Goal: Check status: Check status

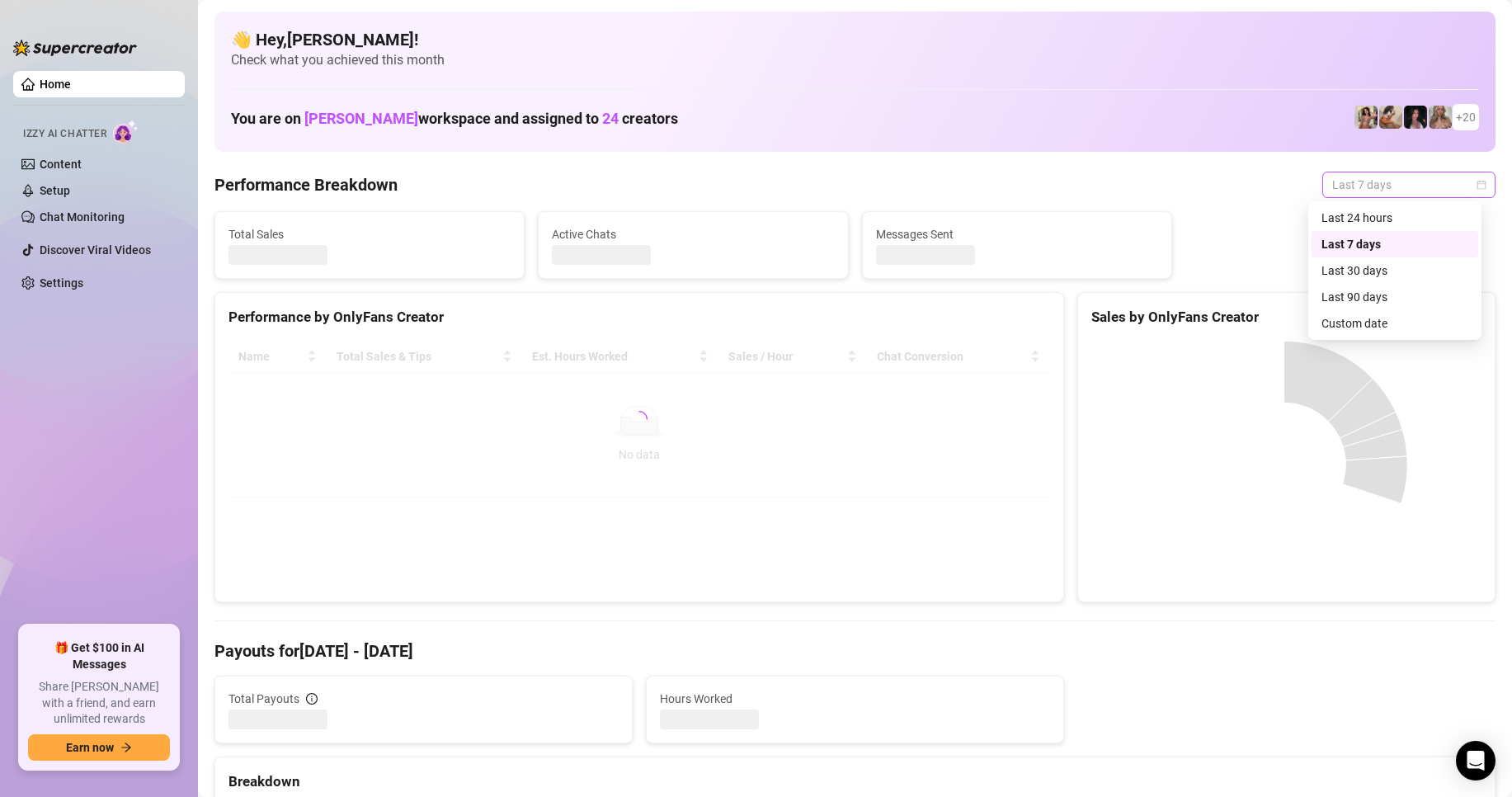
click at [1332, 194] on span "Last 7 days" at bounding box center [1408, 184] width 154 height 25
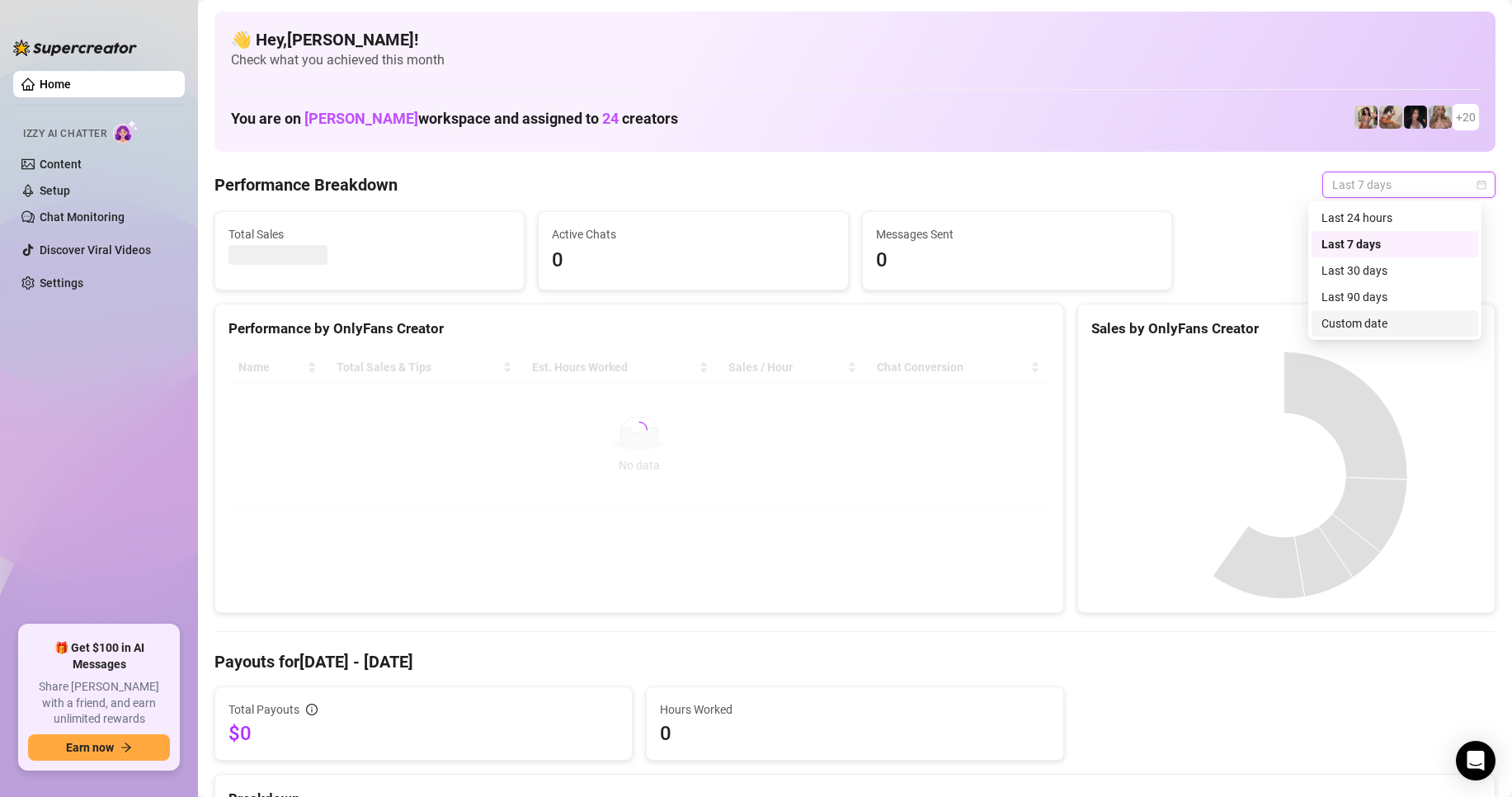
click at [1368, 326] on div "Custom date" at bounding box center [1395, 324] width 147 height 18
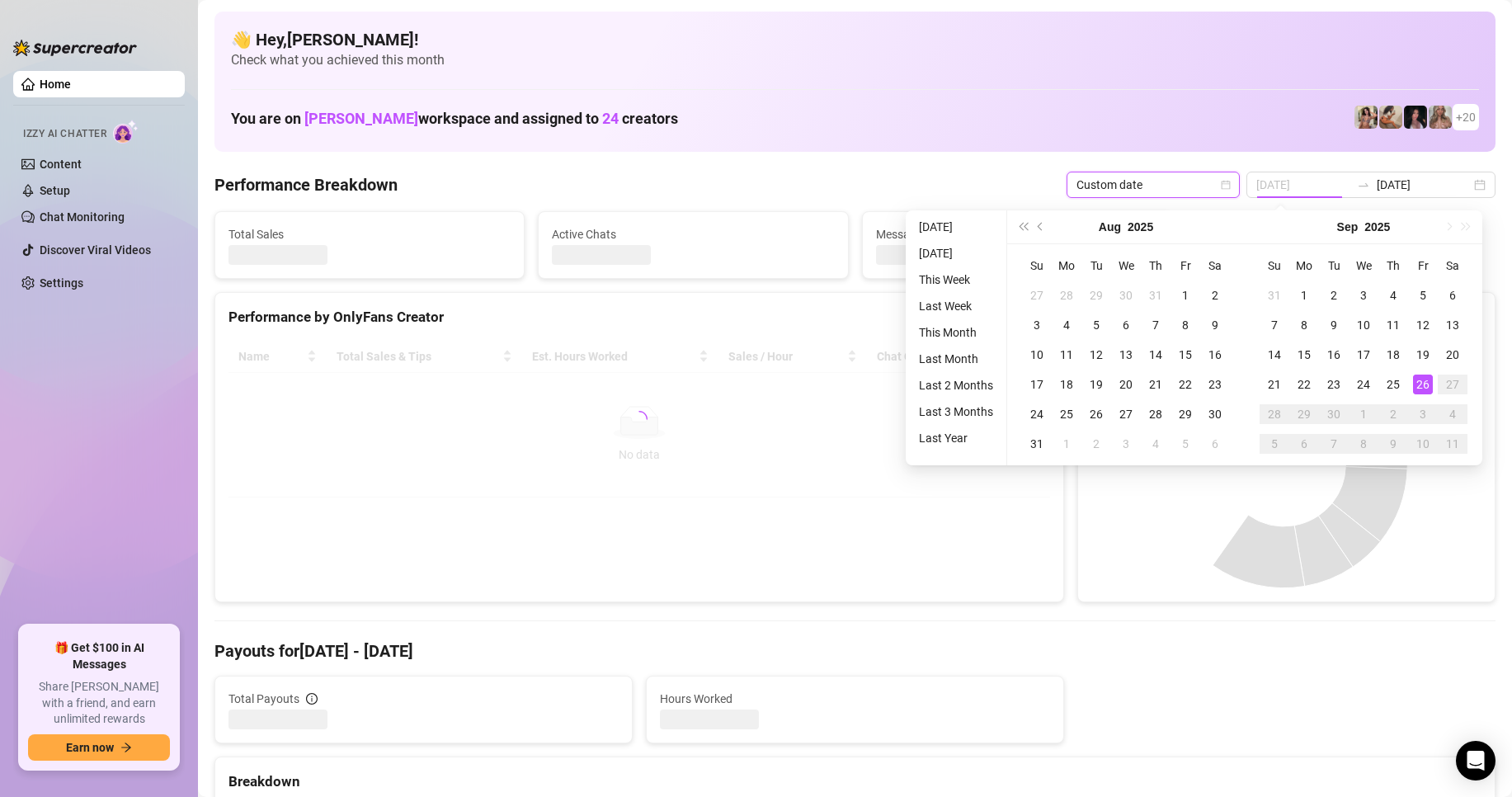
click at [1414, 389] on div "26" at bounding box center [1423, 384] width 20 height 20
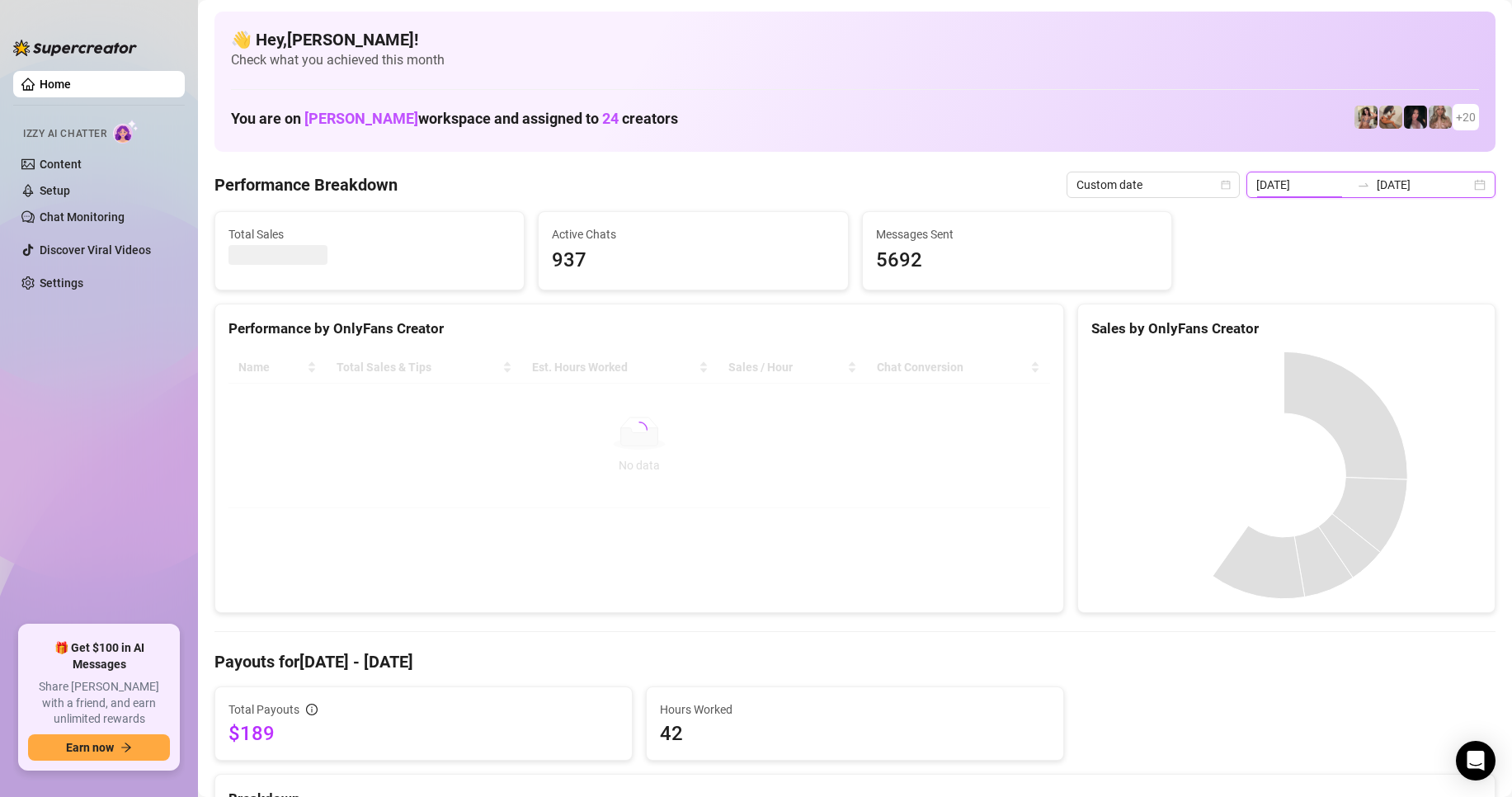
click at [1330, 185] on input "[DATE]" at bounding box center [1302, 184] width 94 height 18
click at [0, 0] on div "3" at bounding box center [0, 0] width 0 height 0
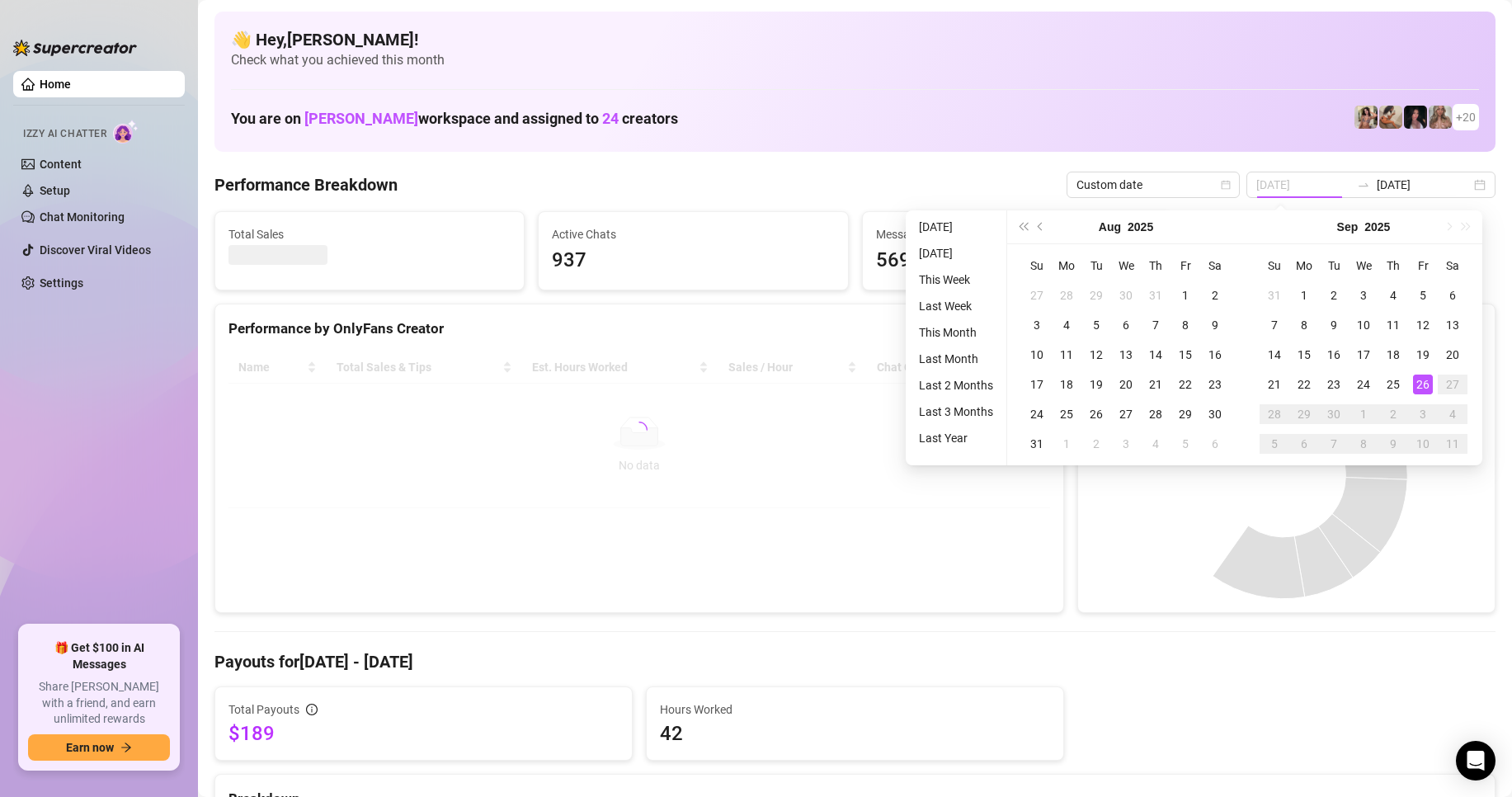
type input "[DATE]"
click at [1419, 384] on div "26" at bounding box center [1423, 384] width 20 height 20
type input "[DATE]"
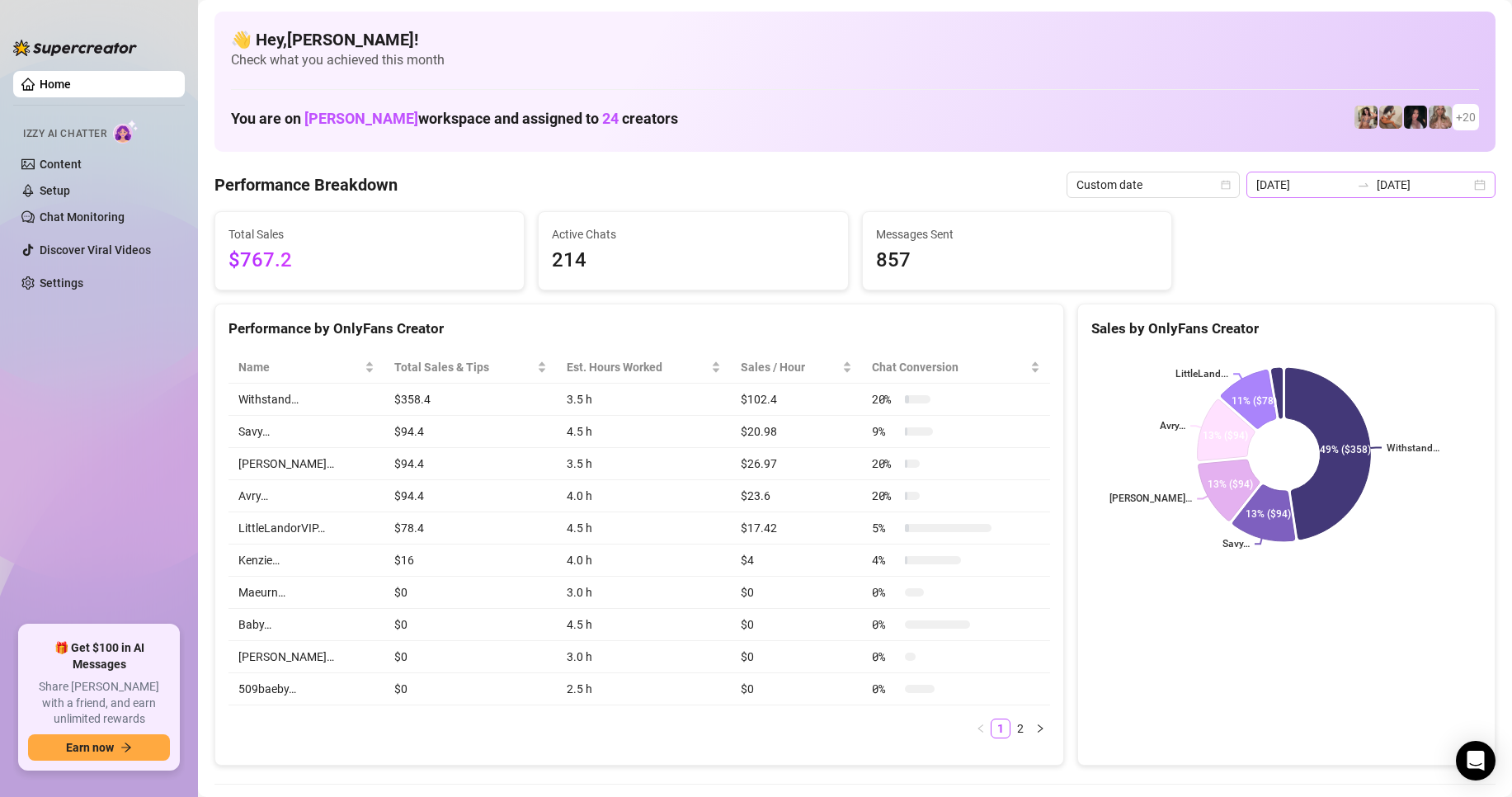
click at [1362, 172] on div "[DATE] [DATE]" at bounding box center [1370, 184] width 249 height 26
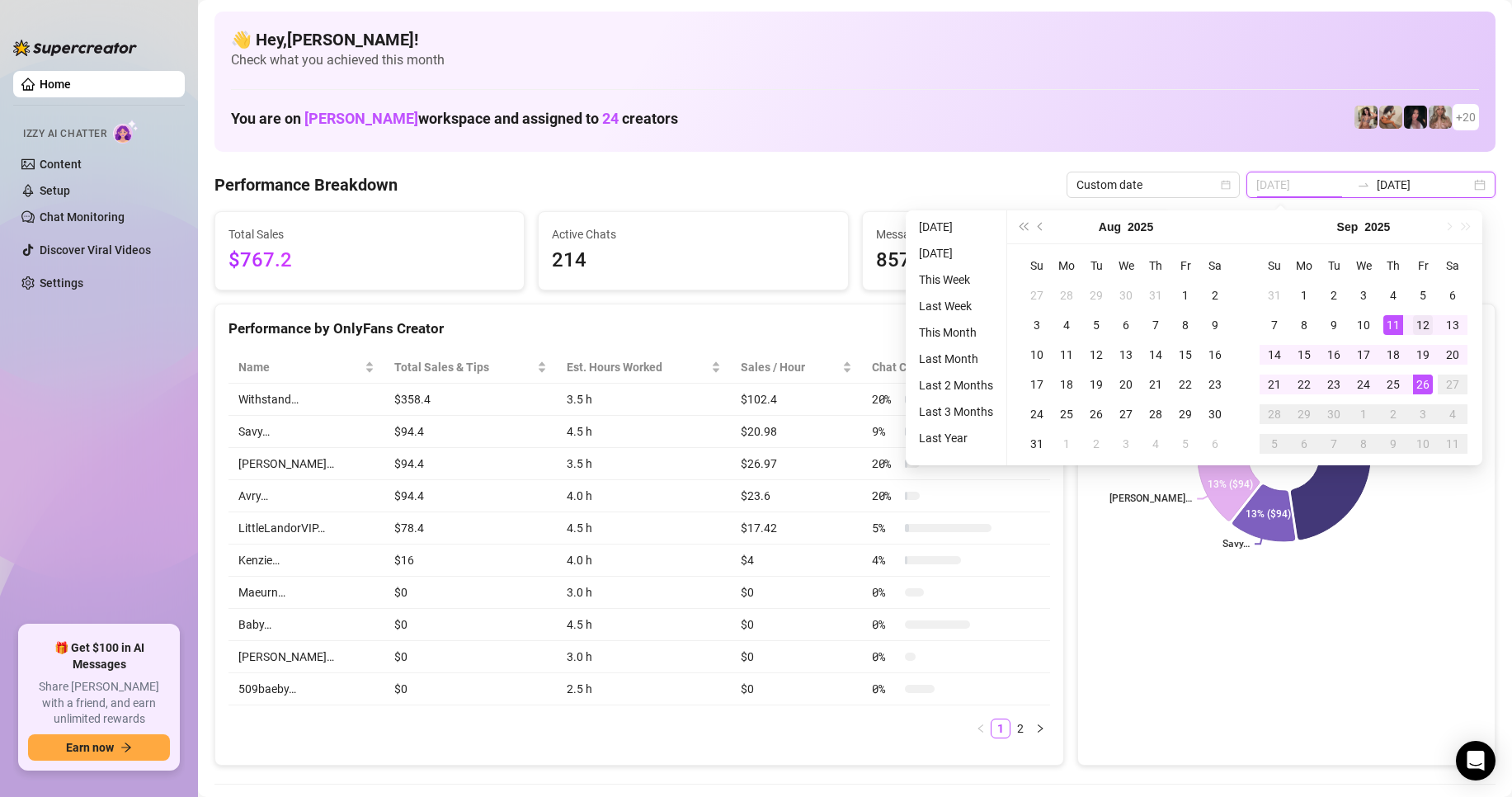
type input "[DATE]"
click at [1415, 326] on div "12" at bounding box center [1423, 325] width 20 height 20
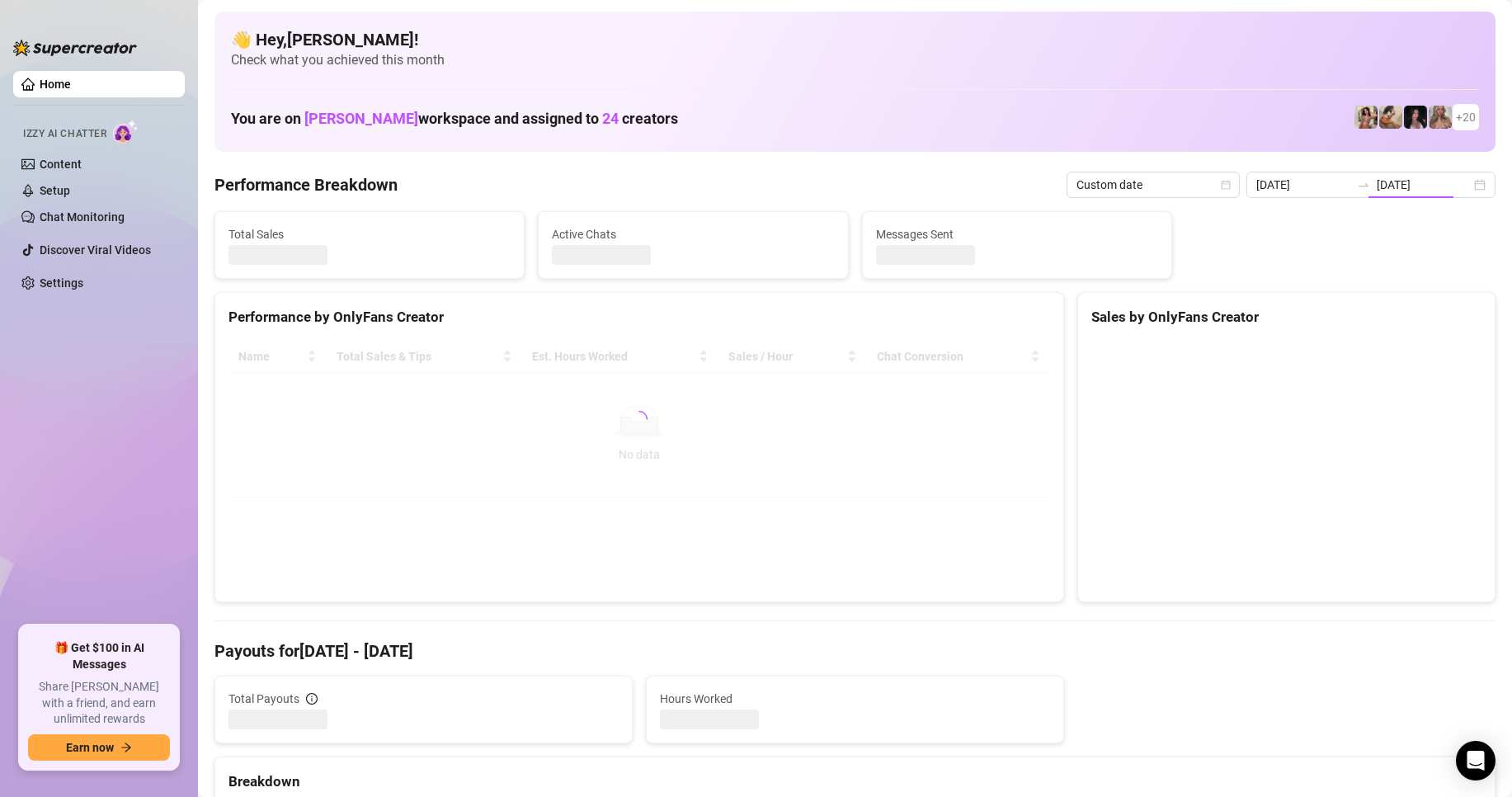
type input "[DATE]"
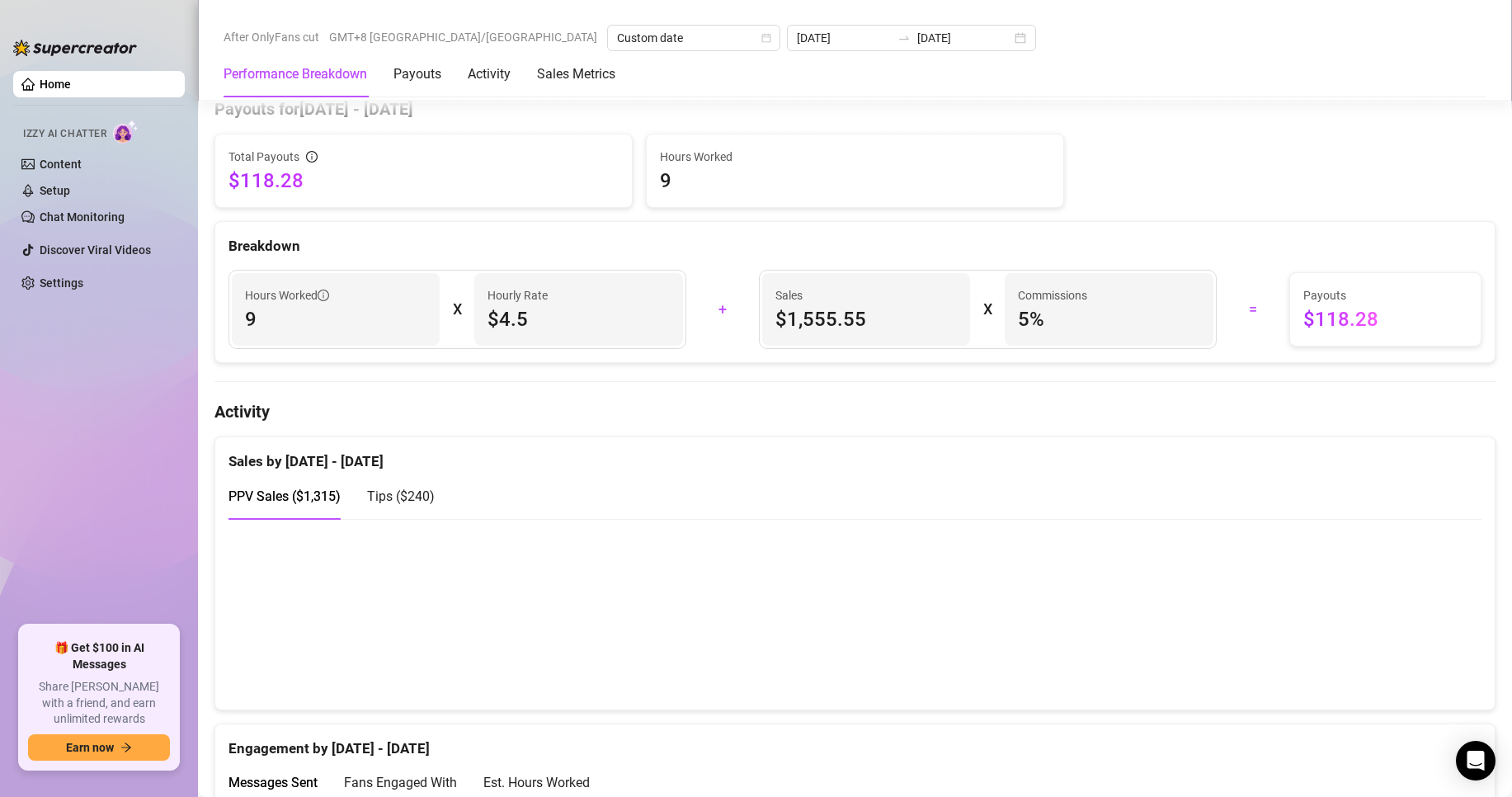
scroll to position [577, 0]
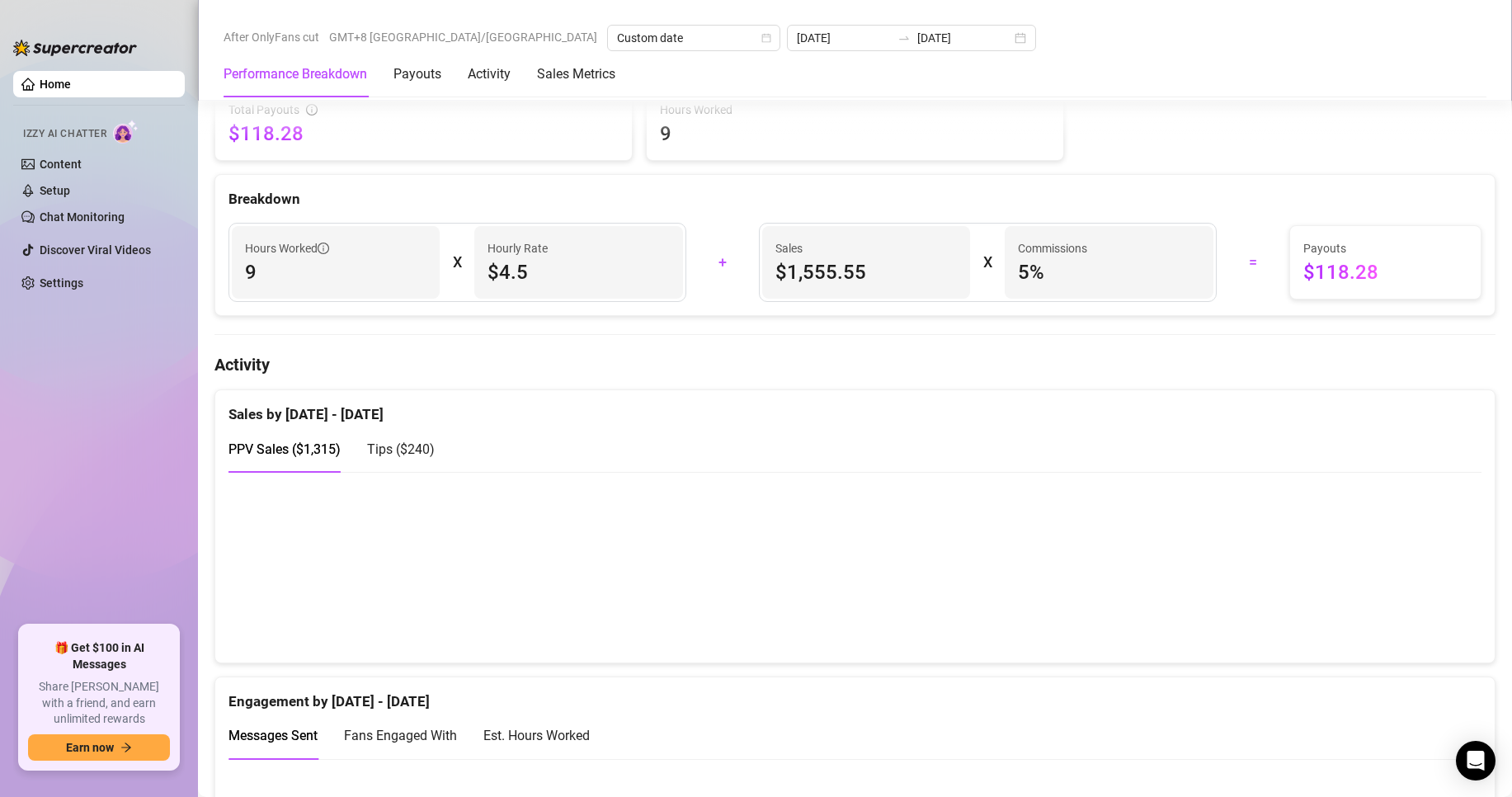
click at [440, 460] on div "PPV Sales ( $1,315 ) Tips ( $240 )" at bounding box center [854, 449] width 1253 height 47
click at [426, 455] on span "Tips ( $240 )" at bounding box center [401, 449] width 67 height 15
